Goal: Navigation & Orientation: Find specific page/section

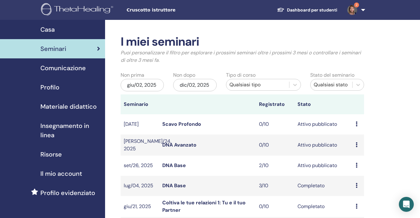
click at [356, 3] on span "2" at bounding box center [356, 4] width 5 height 5
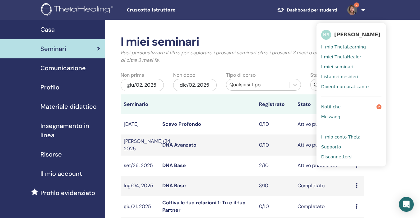
click at [379, 107] on span "2" at bounding box center [378, 106] width 5 height 5
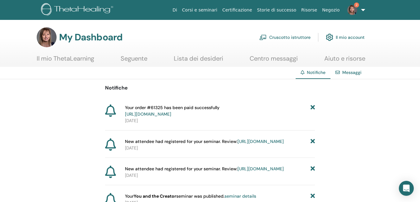
click at [357, 4] on span "2" at bounding box center [356, 4] width 5 height 5
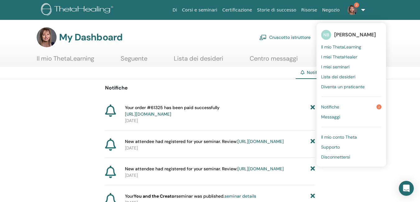
click at [380, 107] on span "2" at bounding box center [378, 106] width 5 height 5
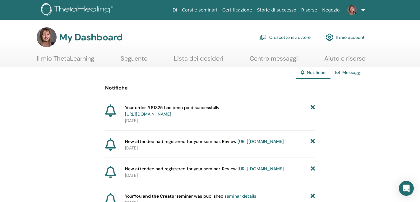
click at [171, 113] on link "https://member.thetahealing.com/member/account/subscriptions/purchases" at bounding box center [148, 114] width 46 height 6
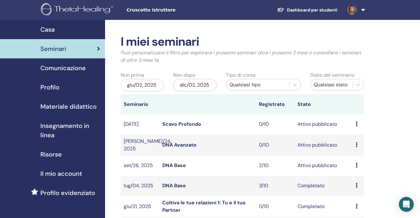
click at [363, 10] on link at bounding box center [354, 10] width 25 height 20
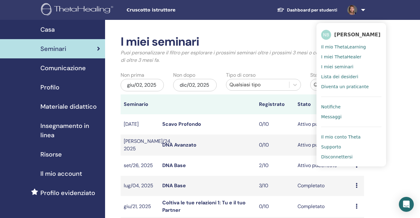
click at [343, 77] on span "Lista dei desideri" at bounding box center [339, 77] width 37 height 6
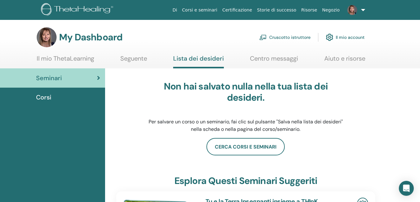
click at [48, 98] on span "Corsi" at bounding box center [43, 97] width 15 height 9
